Goal: Use online tool/utility: Utilize a website feature to perform a specific function

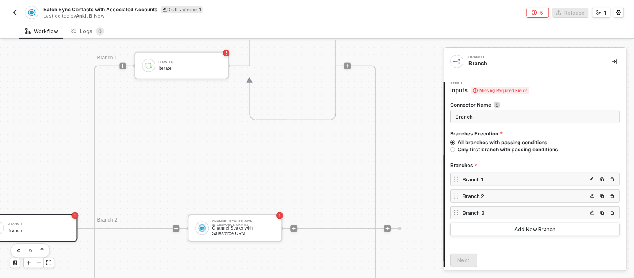
scroll to position [28, 0]
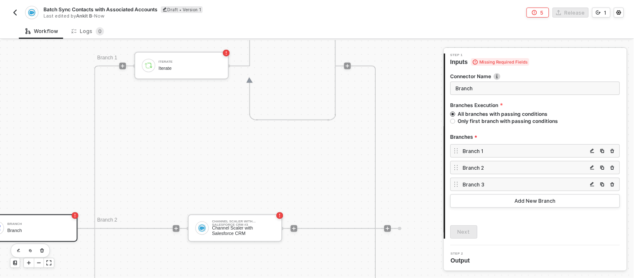
click at [489, 149] on div "Branch 1" at bounding box center [525, 151] width 125 height 7
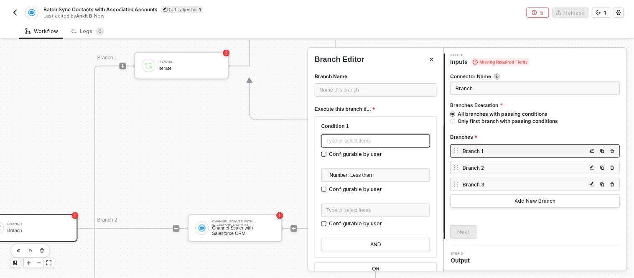
scroll to position [13, 0]
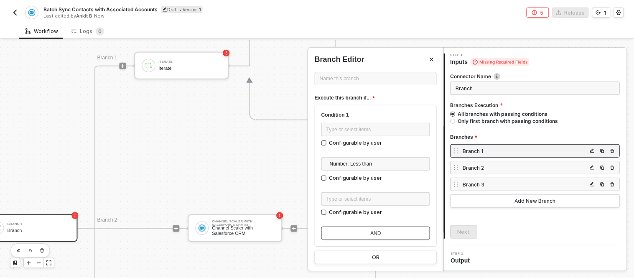
click at [381, 236] on button "AND" at bounding box center [375, 233] width 109 height 13
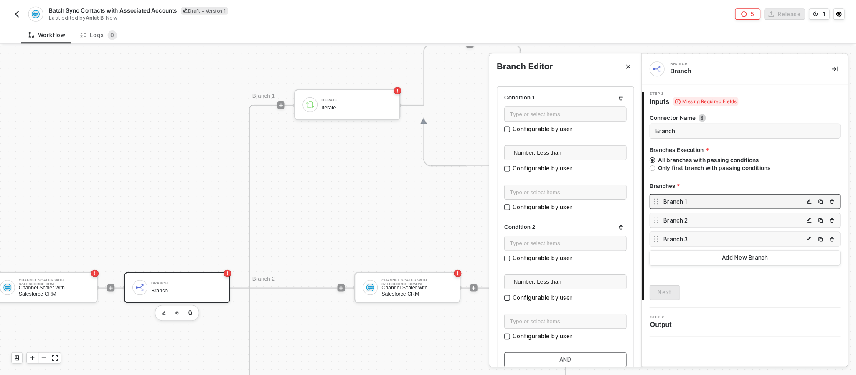
scroll to position [30, 0]
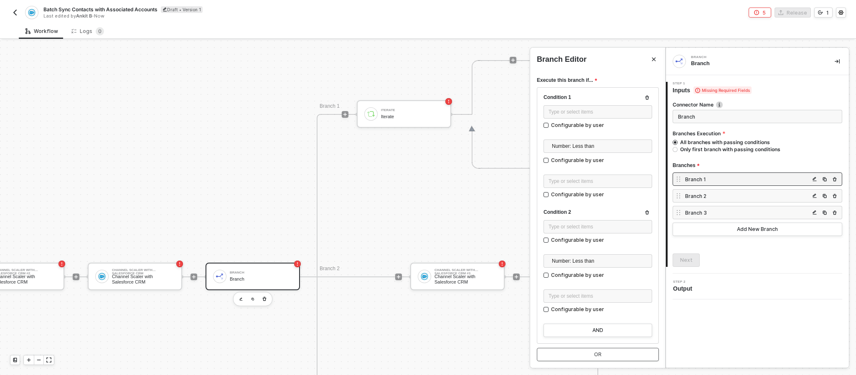
click at [589, 278] on button "OR" at bounding box center [598, 354] width 122 height 13
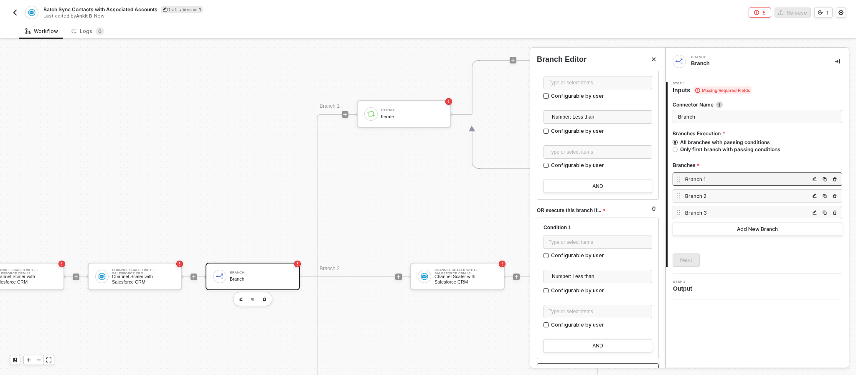
scroll to position [190, 0]
